Goal: Find specific fact: Find specific fact

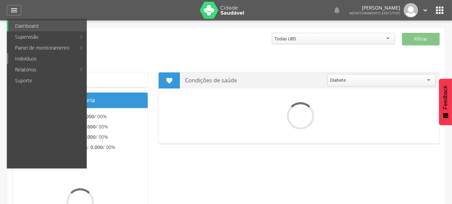
click at [34, 55] on link "Indivíduos" at bounding box center [47, 58] width 78 height 11
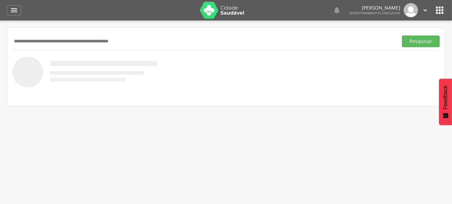
click at [113, 37] on input "text" at bounding box center [203, 42] width 382 height 12
click at [111, 42] on input "text" at bounding box center [203, 42] width 382 height 12
type input "**********"
click at [402, 36] on button "Pesquisar" at bounding box center [421, 42] width 38 height 12
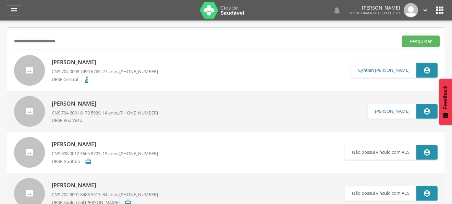
click at [102, 64] on p "[PERSON_NAME]" at bounding box center [105, 63] width 106 height 8
type input "**********"
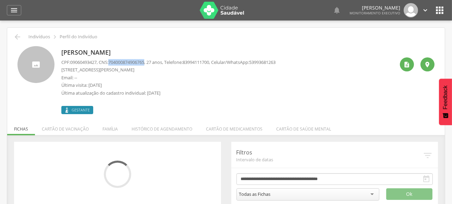
drag, startPoint x: 113, startPoint y: 61, endPoint x: 149, endPoint y: 64, distance: 36.7
click at [144, 64] on span "704000874906765" at bounding box center [126, 62] width 36 height 6
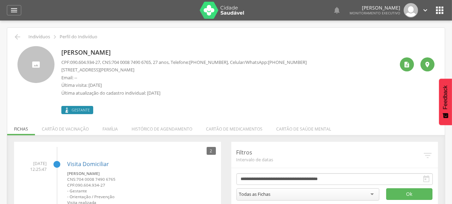
copy span "704000874906765"
drag, startPoint x: 116, startPoint y: 63, endPoint x: 157, endPoint y: 63, distance: 41.1
click at [151, 63] on span "704 0008 7490 6765" at bounding box center [131, 62] width 39 height 6
copy span "704 0008 7490 6765"
click at [18, 39] on icon "" at bounding box center [17, 37] width 8 height 8
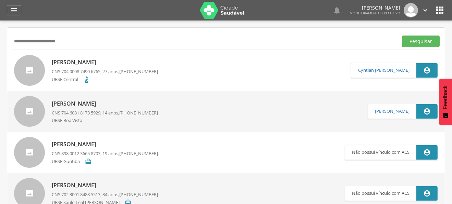
click at [51, 37] on input "**********" at bounding box center [203, 42] width 382 height 12
type input "**********"
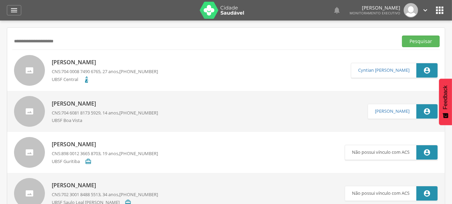
click at [402, 36] on button "Pesquisar" at bounding box center [421, 42] width 38 height 12
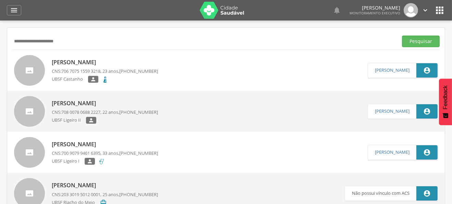
click at [67, 61] on p "[PERSON_NAME]" at bounding box center [105, 63] width 106 height 8
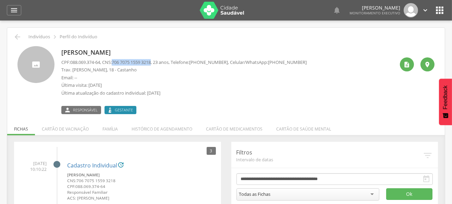
drag, startPoint x: 116, startPoint y: 62, endPoint x: 157, endPoint y: 63, distance: 40.4
click at [151, 63] on span "706 7075 1559 3218" at bounding box center [131, 62] width 39 height 6
copy span "706 7075 1559 3218"
